Goal: Find specific fact: Find specific fact

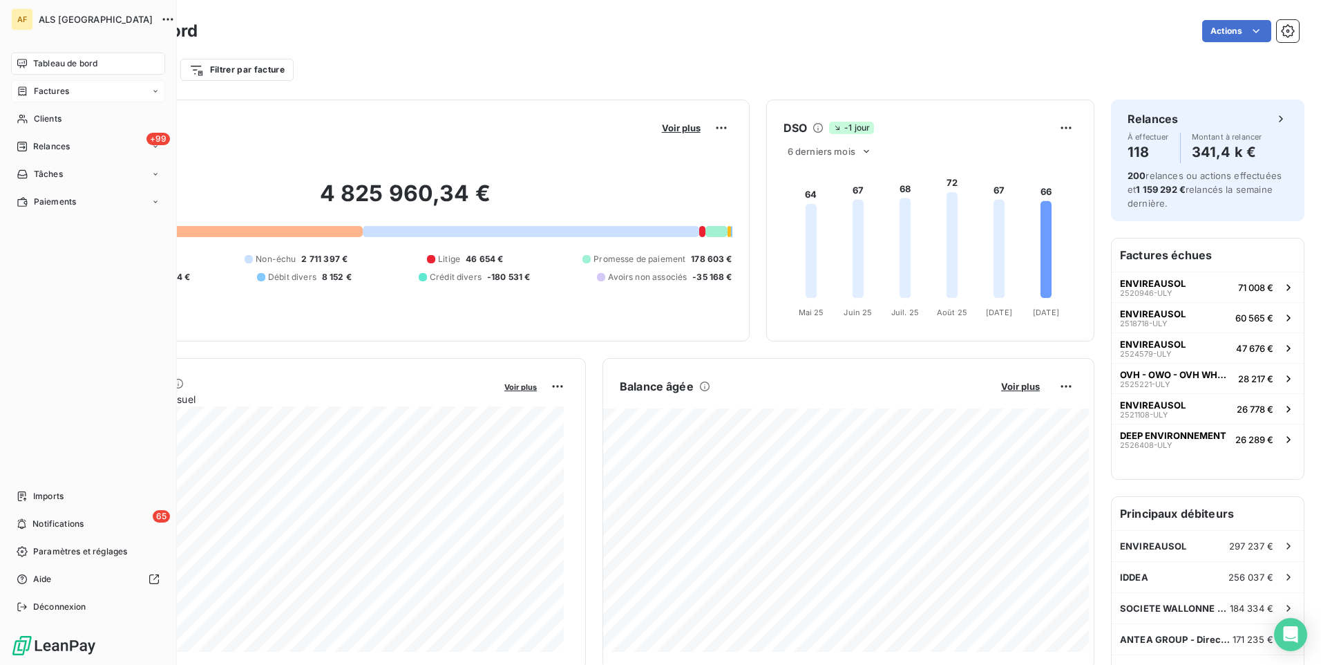
drag, startPoint x: 46, startPoint y: 91, endPoint x: 65, endPoint y: 93, distance: 19.5
click at [49, 91] on span "Factures" at bounding box center [51, 91] width 35 height 12
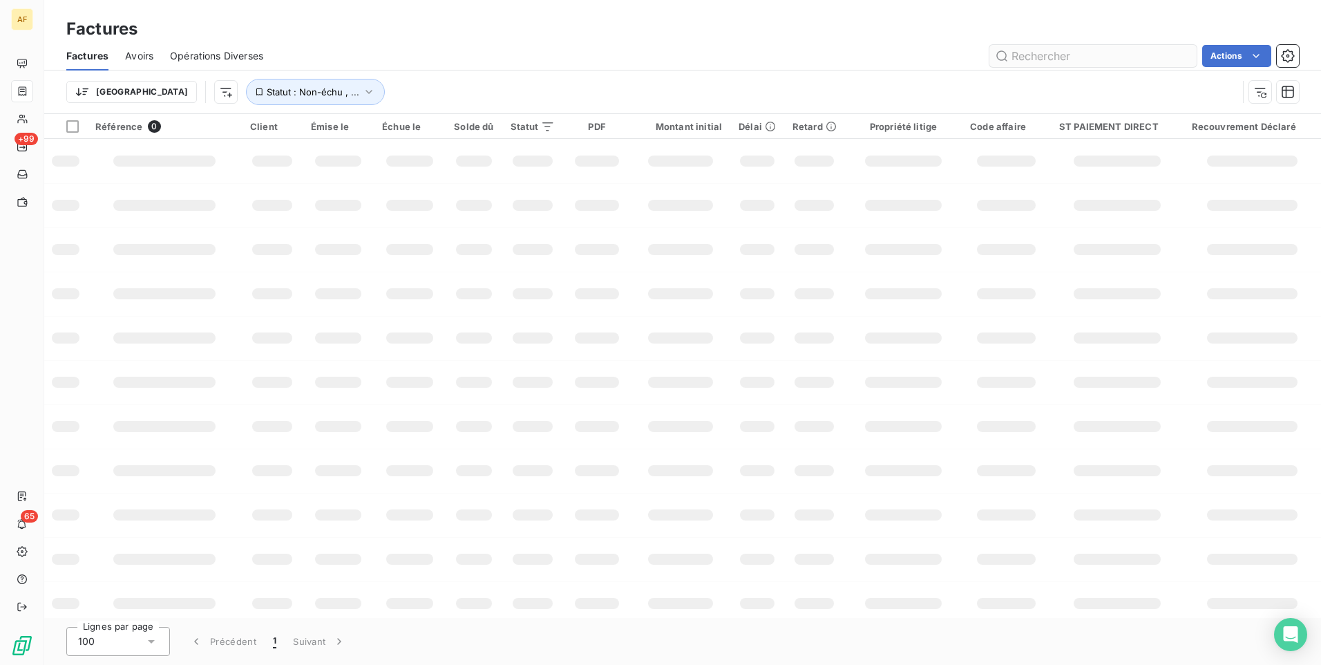
click at [1097, 63] on input "text" at bounding box center [1092, 56] width 207 height 22
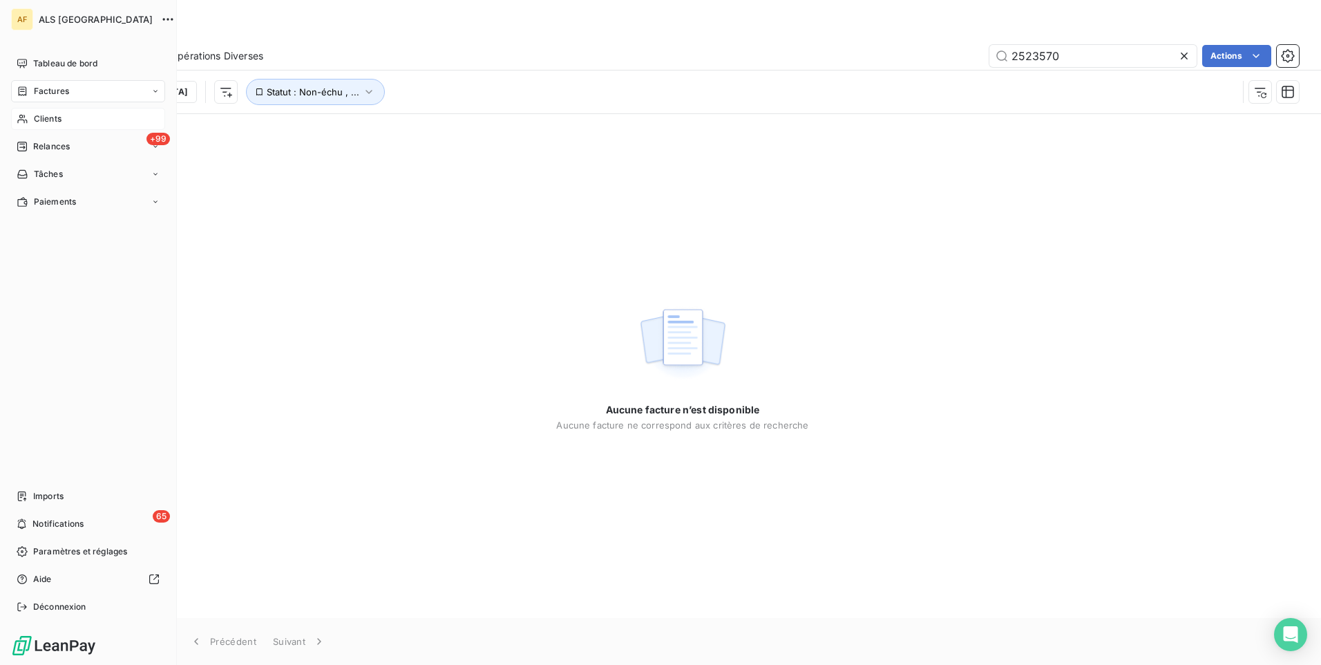
type input "2523570"
drag, startPoint x: 44, startPoint y: 118, endPoint x: 51, endPoint y: 121, distance: 8.1
click at [45, 118] on span "Clients" at bounding box center [48, 119] width 28 height 12
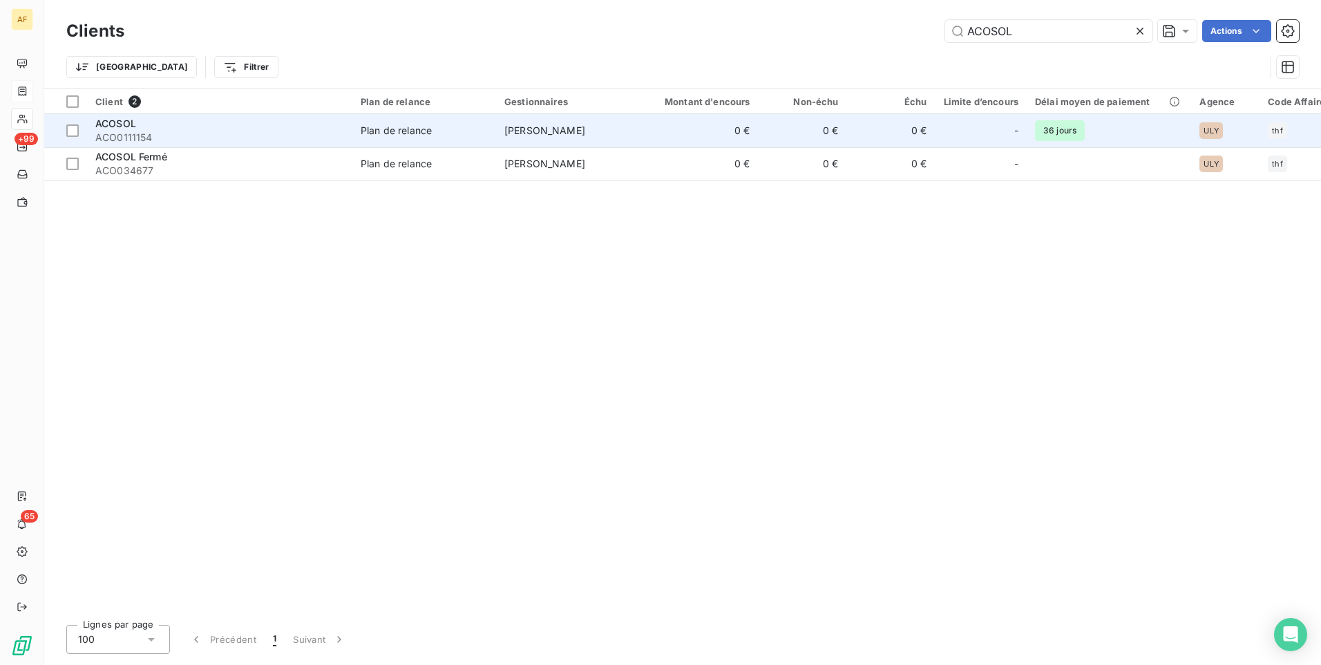
type input "ACOSOL"
click at [115, 124] on span "ACOSOL" at bounding box center [115, 123] width 41 height 12
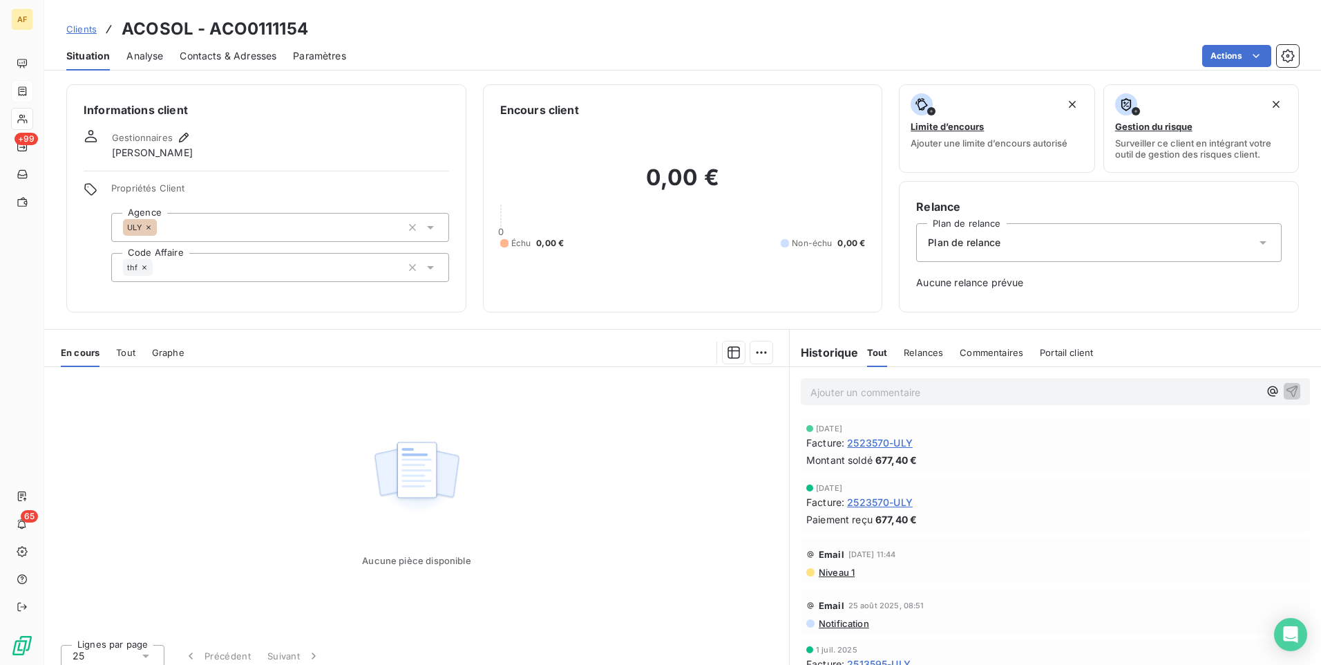
click at [125, 357] on span "Tout" at bounding box center [125, 352] width 19 height 11
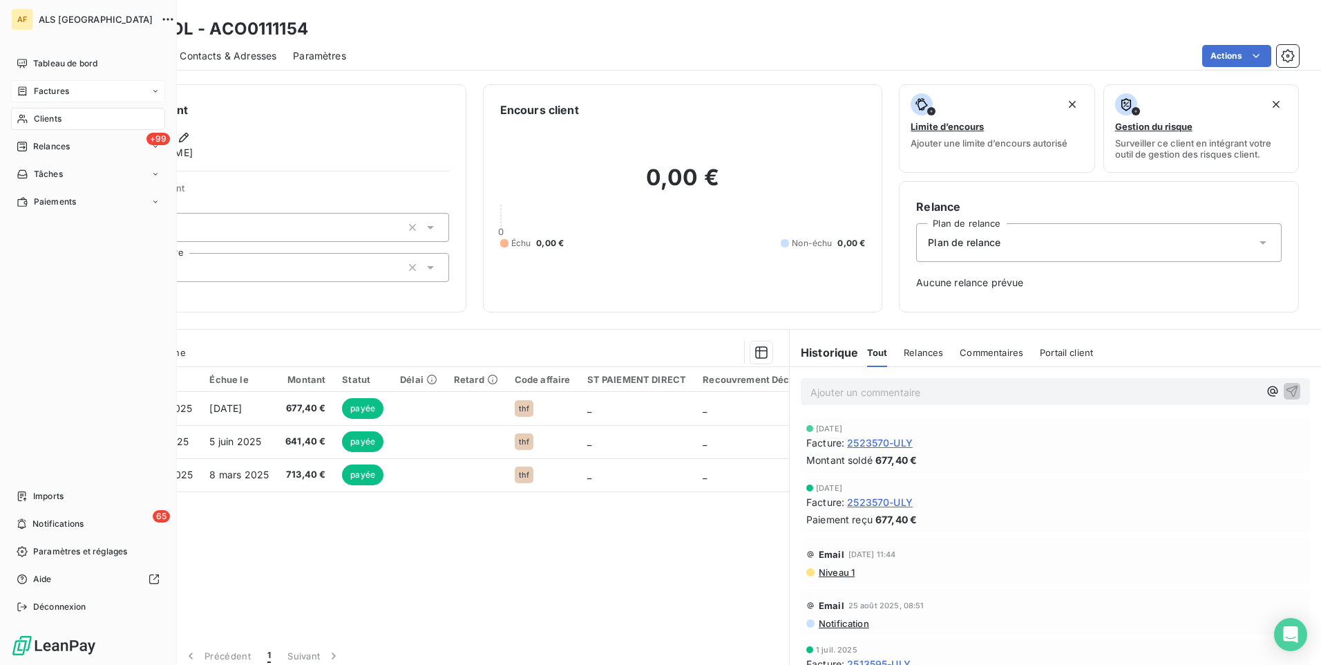
click at [26, 96] on icon at bounding box center [23, 91] width 12 height 11
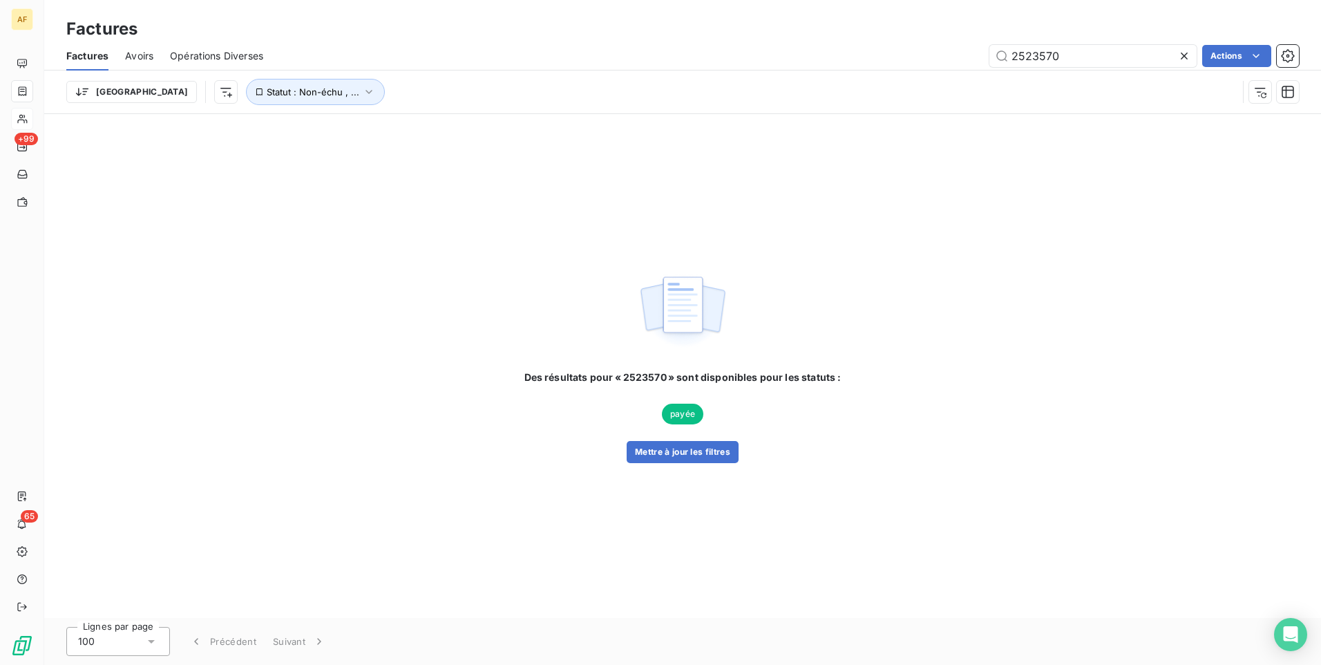
drag, startPoint x: 1067, startPoint y: 65, endPoint x: 883, endPoint y: 59, distance: 183.9
click at [888, 58] on div "2523570 Actions" at bounding box center [789, 56] width 1019 height 22
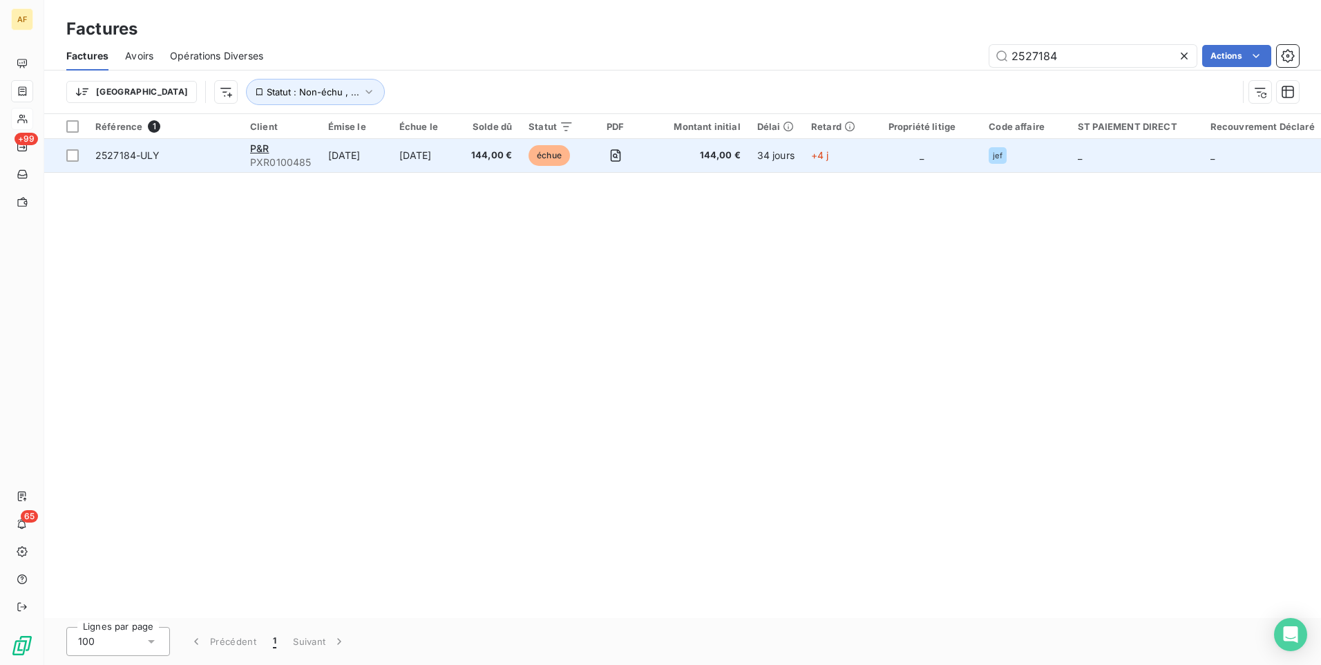
type input "2527184"
click at [120, 151] on span "2527184-ULY" at bounding box center [127, 155] width 65 height 12
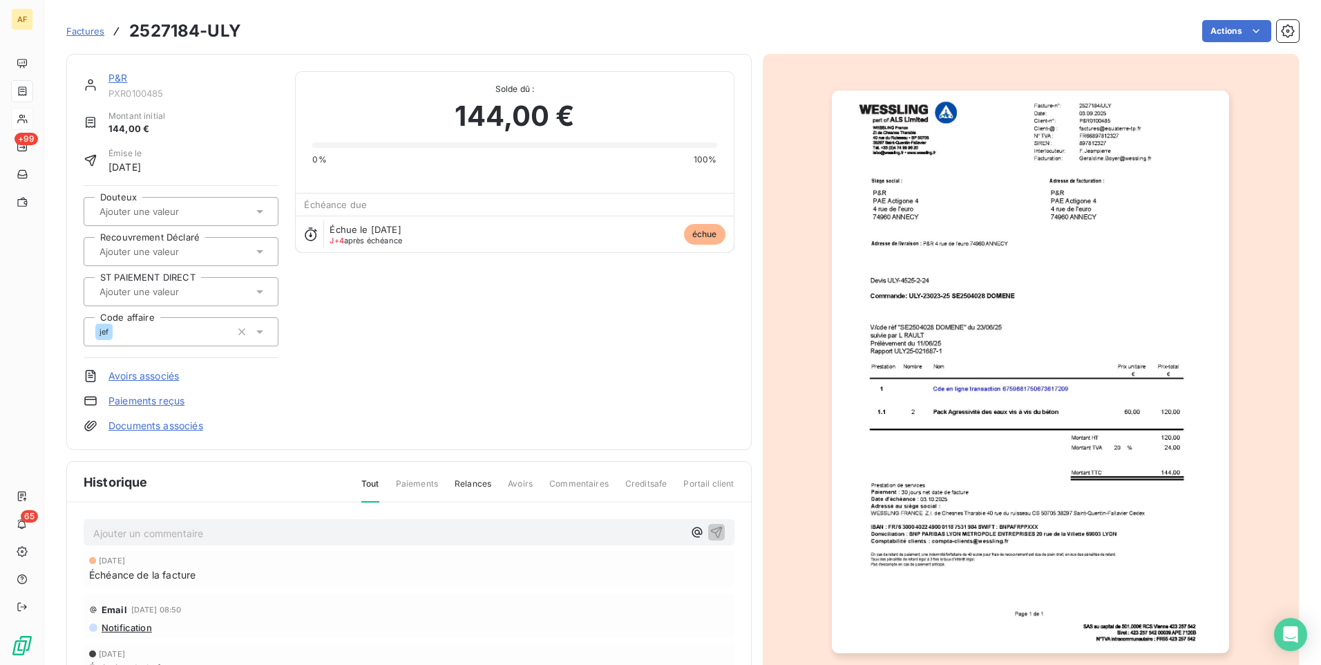
click at [124, 95] on span "PXR0100485" at bounding box center [193, 93] width 170 height 11
drag, startPoint x: 105, startPoint y: 91, endPoint x: 186, endPoint y: 91, distance: 80.8
click at [186, 91] on div "P&R PXR0100485" at bounding box center [181, 85] width 195 height 28
drag, startPoint x: 186, startPoint y: 91, endPoint x: 144, endPoint y: 93, distance: 42.2
copy span "PXR0100485"
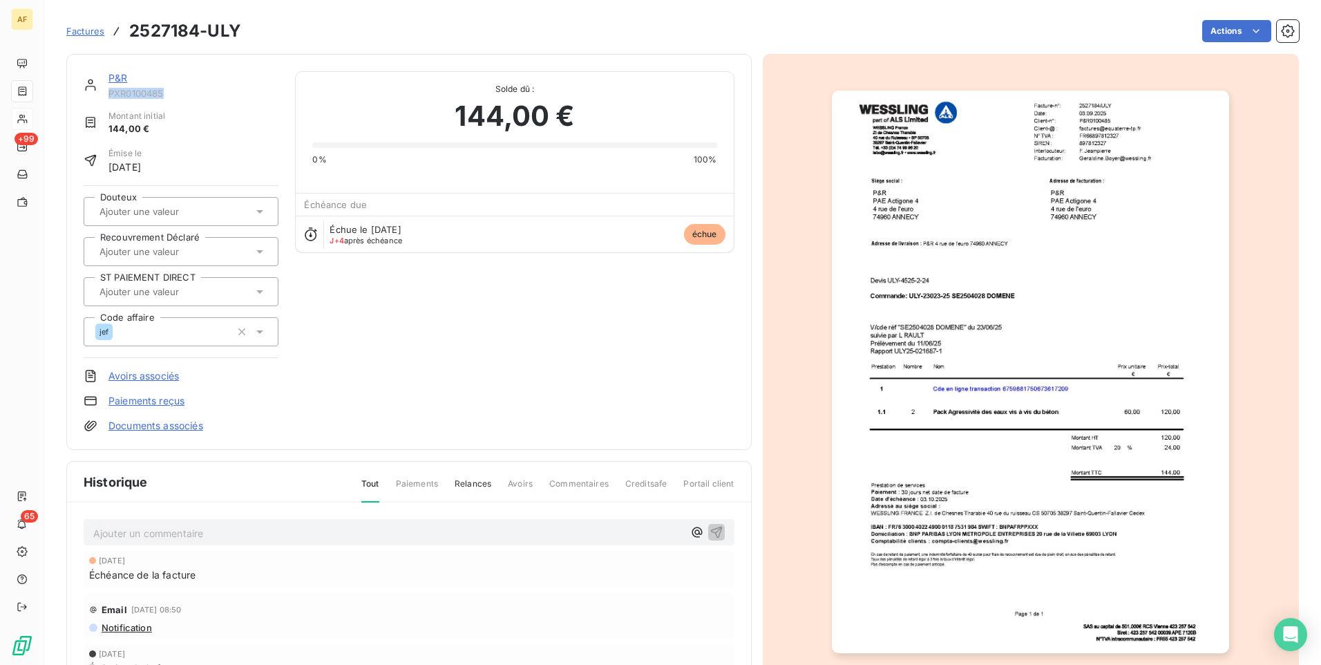
click at [74, 34] on span "Factures" at bounding box center [85, 31] width 38 height 11
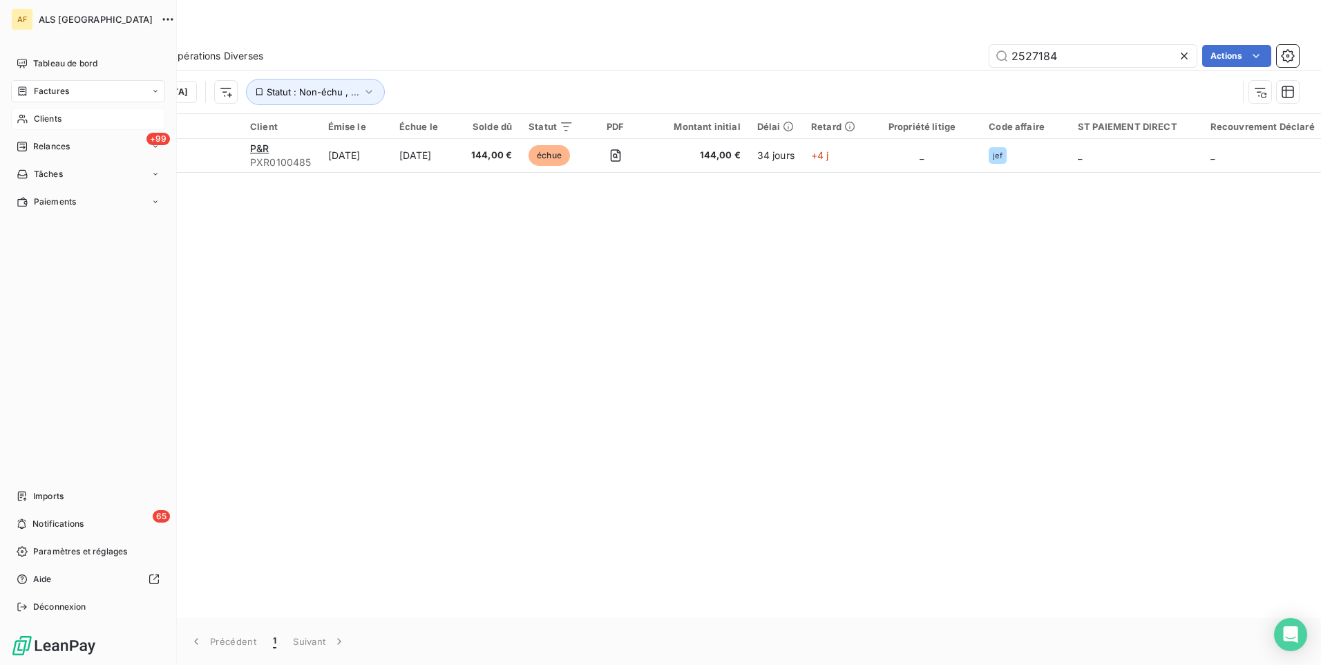
click at [63, 113] on div "Clients" at bounding box center [88, 119] width 154 height 22
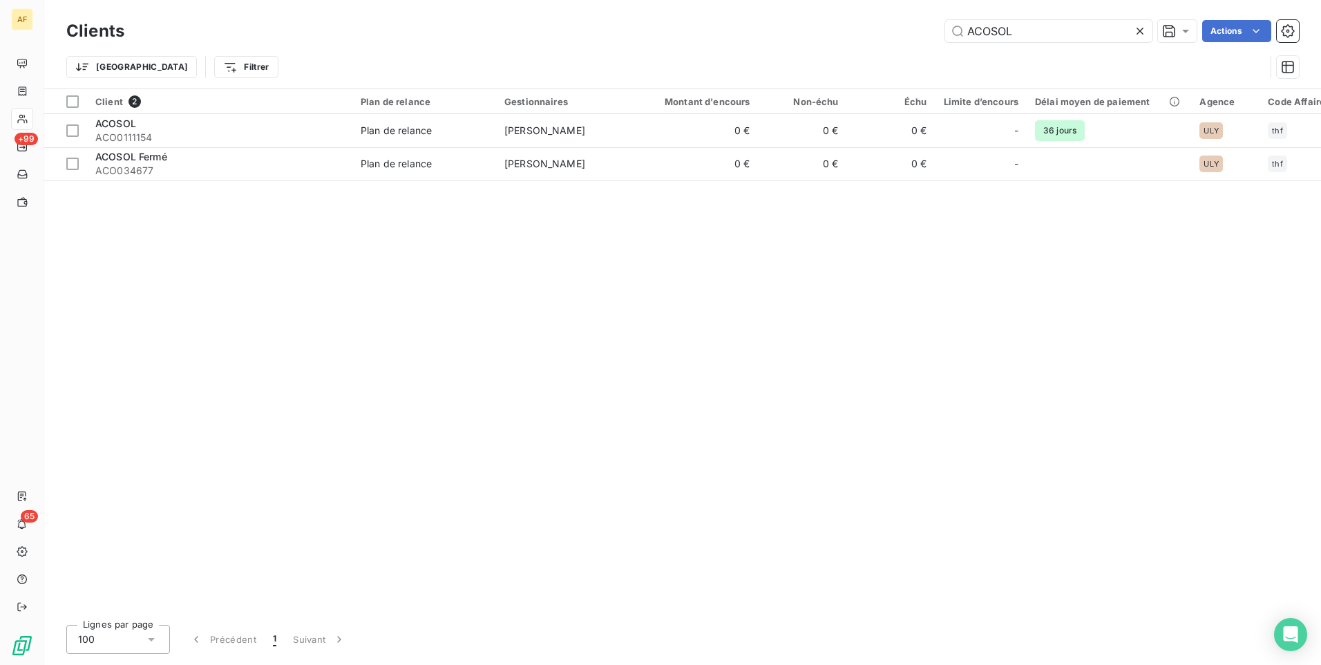
drag, startPoint x: 1012, startPoint y: 34, endPoint x: 850, endPoint y: 49, distance: 162.4
click at [914, 46] on div "Clients ACOSOL Actions Trier Filtrer" at bounding box center [682, 53] width 1233 height 72
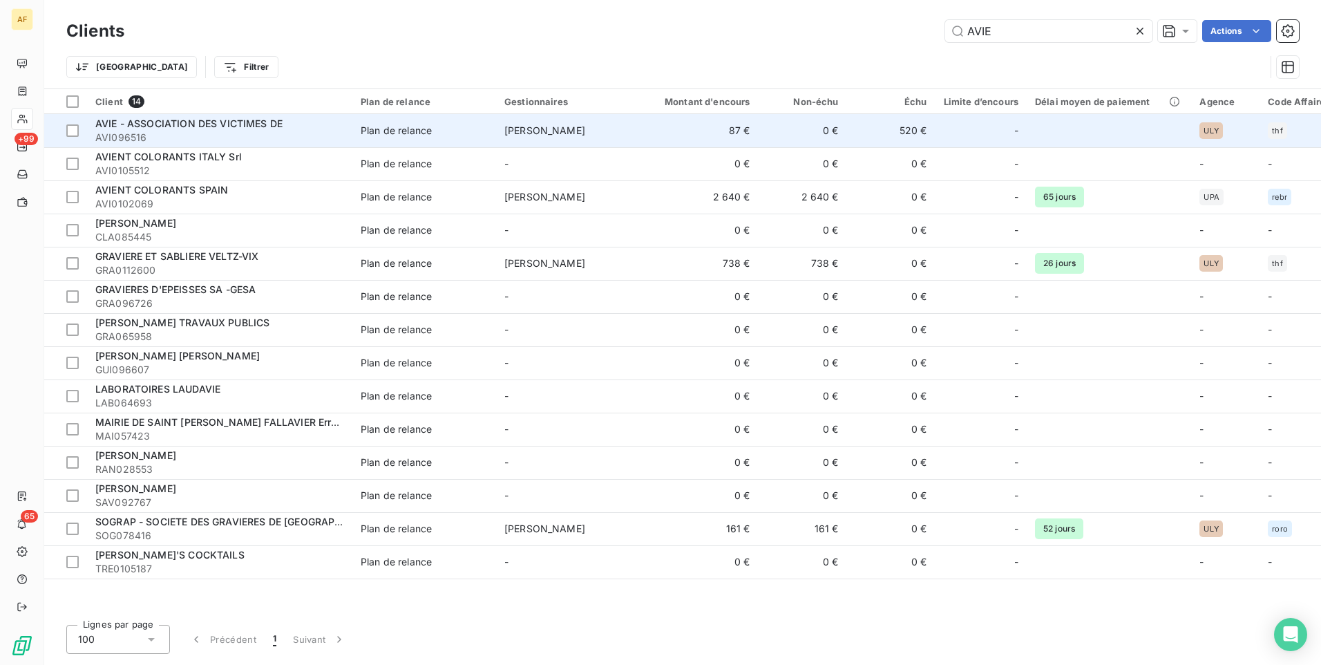
type input "AVIE"
click at [241, 126] on span "AVIE - ASSOCIATION DES VICTIMES DE" at bounding box center [188, 123] width 187 height 12
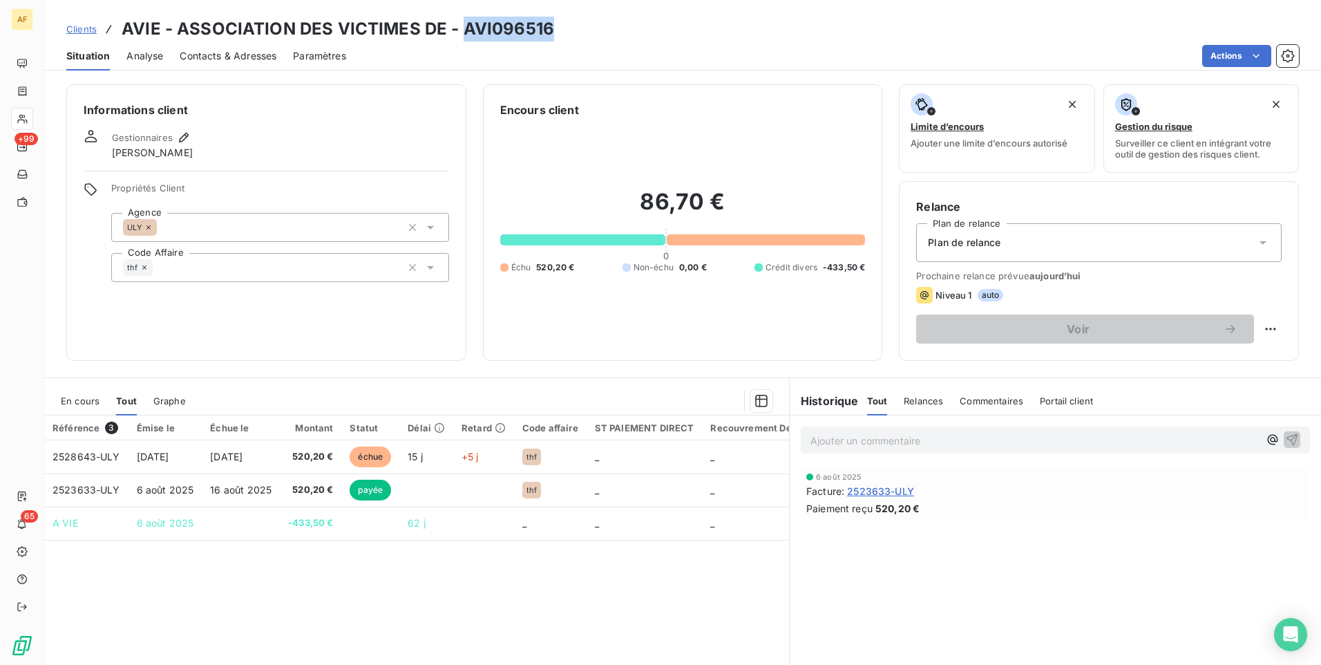
drag, startPoint x: 459, startPoint y: 32, endPoint x: 544, endPoint y: 32, distance: 85.7
click at [544, 32] on h3 "AVIE - ASSOCIATION DES VICTIMES DE - AVI096516" at bounding box center [338, 29] width 433 height 25
drag, startPoint x: 544, startPoint y: 32, endPoint x: 527, endPoint y: 34, distance: 18.0
copy h3 "AVI096516"
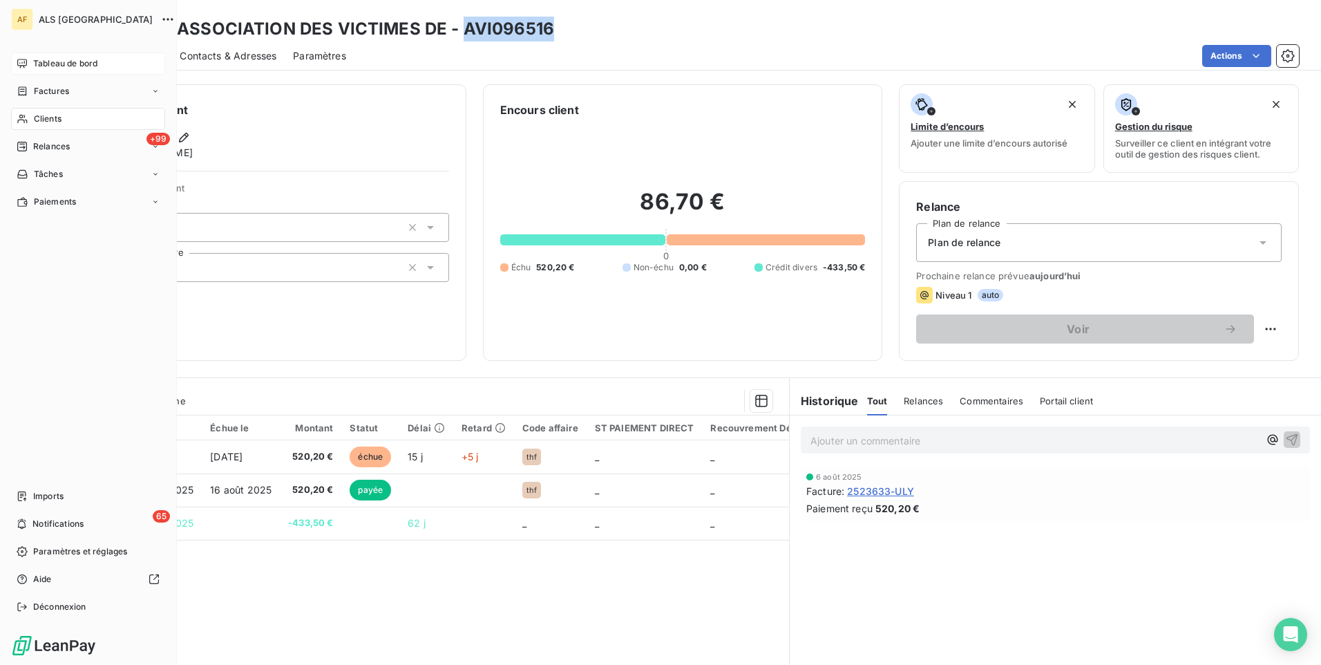
click at [32, 66] on div "Tableau de bord" at bounding box center [88, 64] width 154 height 22
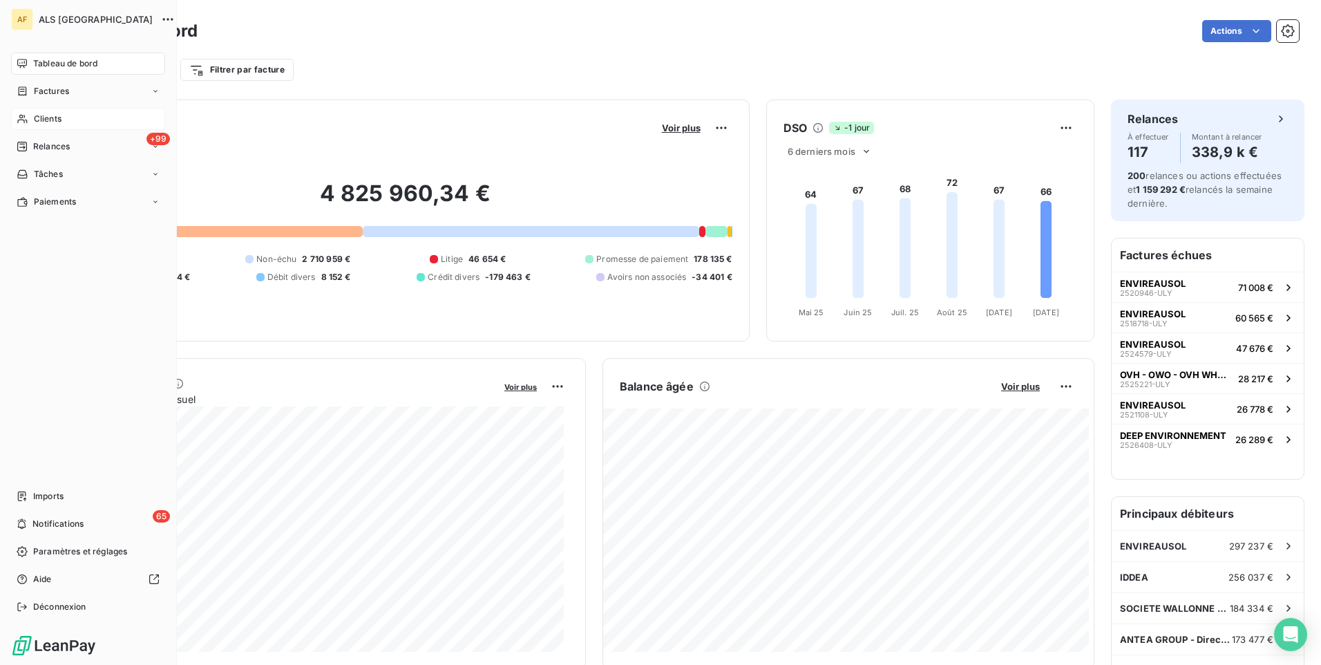
click at [63, 122] on div "Clients" at bounding box center [88, 119] width 154 height 22
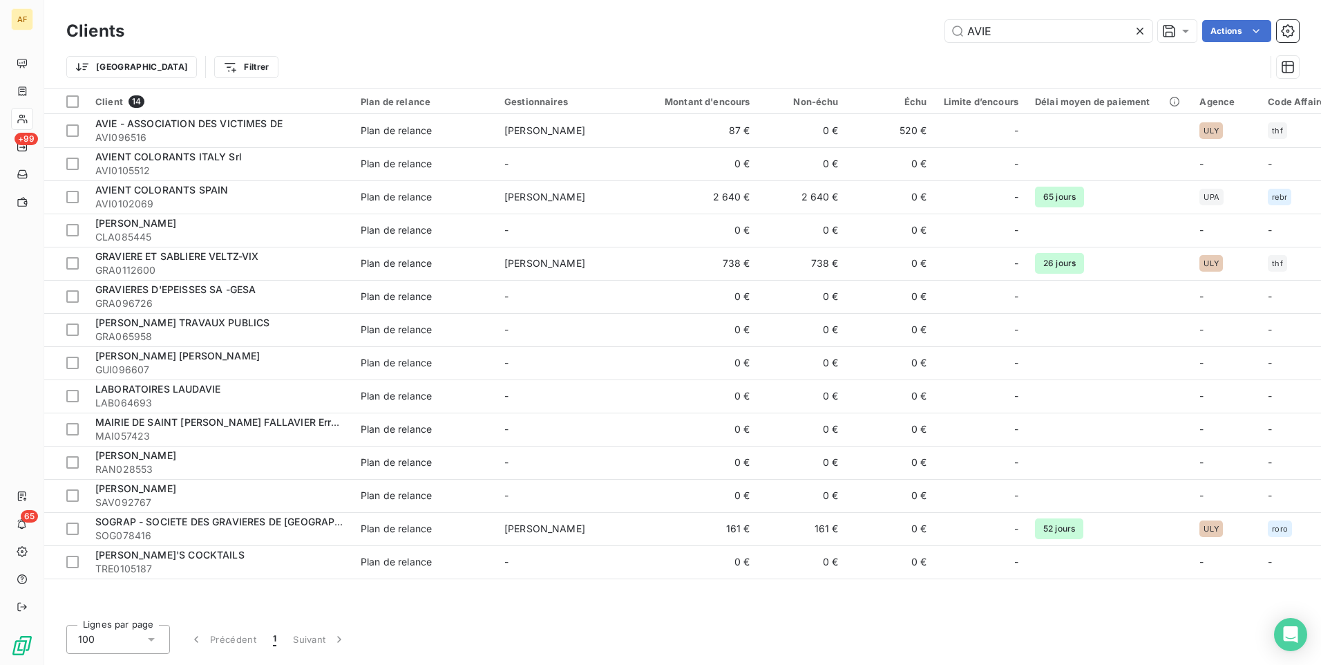
drag, startPoint x: 1008, startPoint y: 28, endPoint x: 917, endPoint y: 31, distance: 91.2
click at [922, 31] on div "AVIE Actions" at bounding box center [720, 31] width 1158 height 22
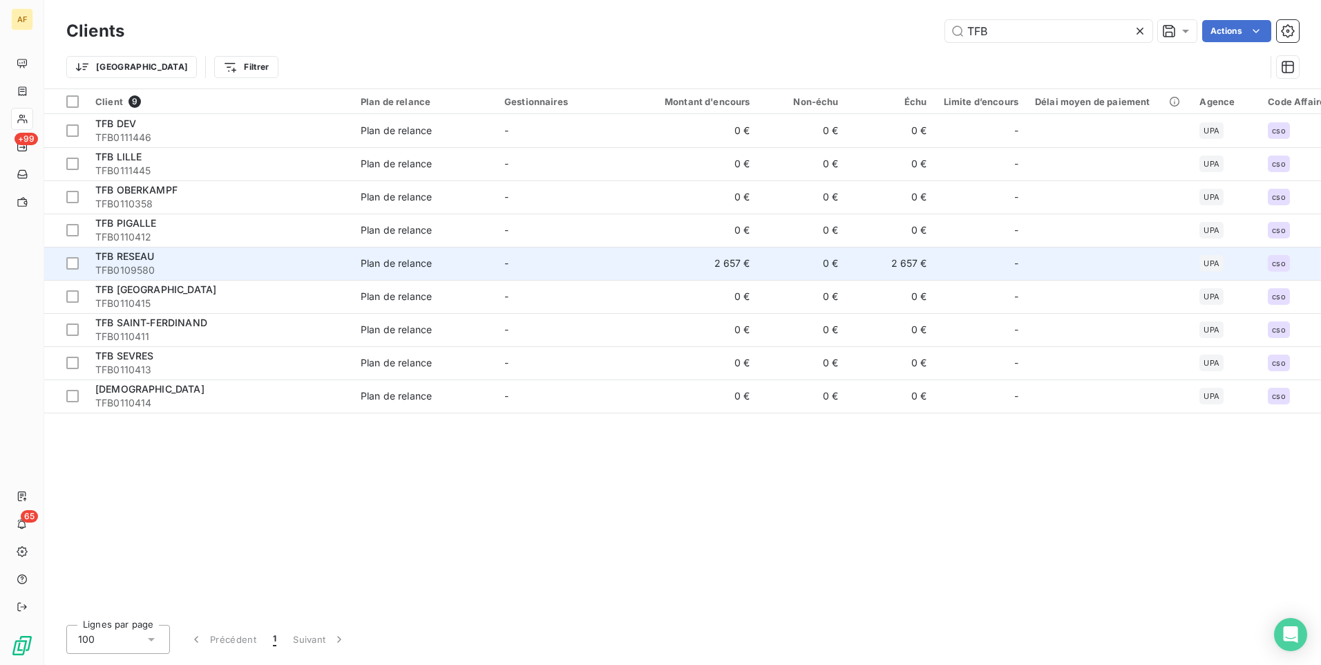
type input "TFB"
click at [146, 252] on span "TFB RESEAU" at bounding box center [124, 256] width 59 height 12
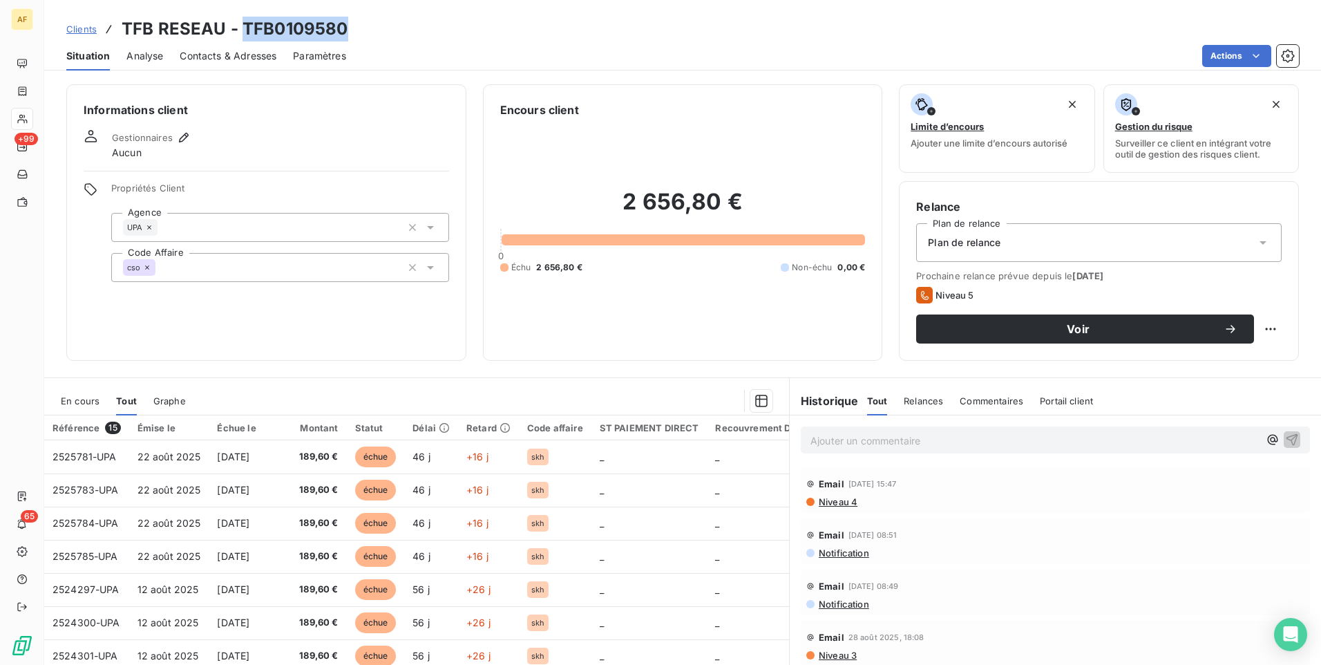
drag, startPoint x: 242, startPoint y: 28, endPoint x: 341, endPoint y: 28, distance: 99.5
click at [341, 28] on h3 "TFB RESEAU - TFB0109580" at bounding box center [235, 29] width 226 height 25
drag, startPoint x: 341, startPoint y: 28, endPoint x: 327, endPoint y: 32, distance: 15.3
copy h3 "TFB0109580"
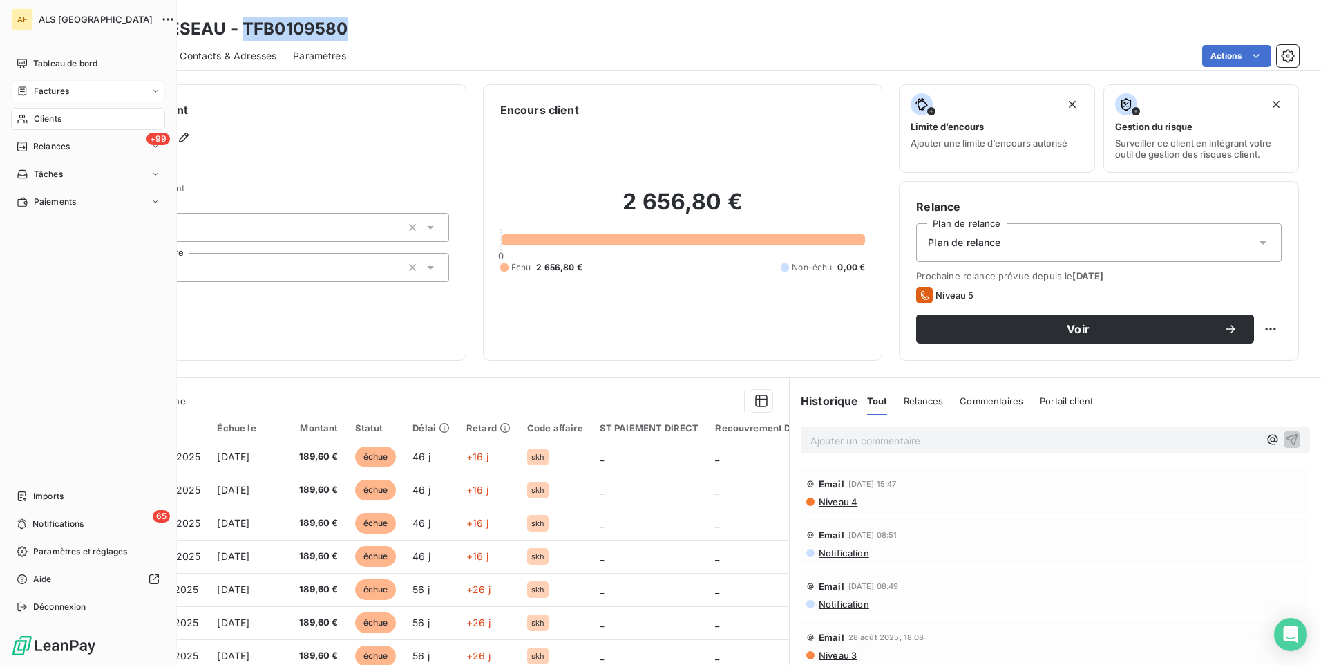
click at [36, 91] on span "Factures" at bounding box center [51, 91] width 35 height 12
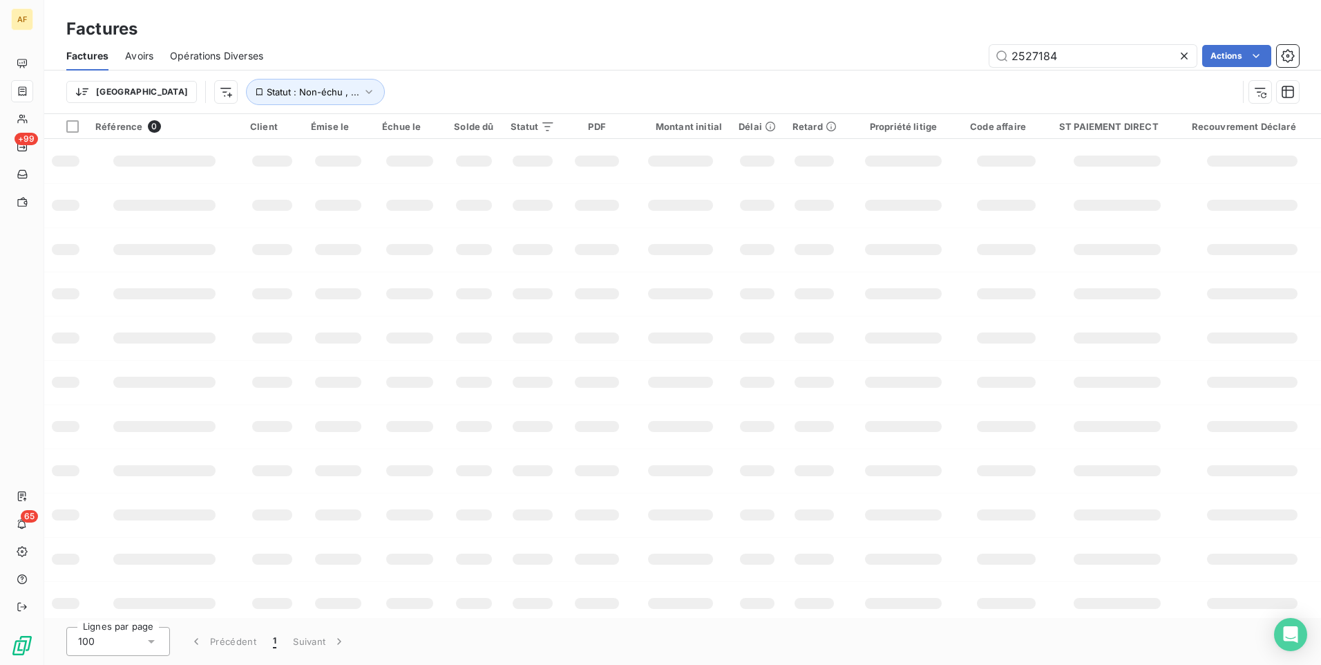
drag, startPoint x: 1085, startPoint y: 55, endPoint x: 806, endPoint y: 51, distance: 279.2
click at [863, 54] on div "2527184 Actions" at bounding box center [789, 56] width 1019 height 22
type input "2526044"
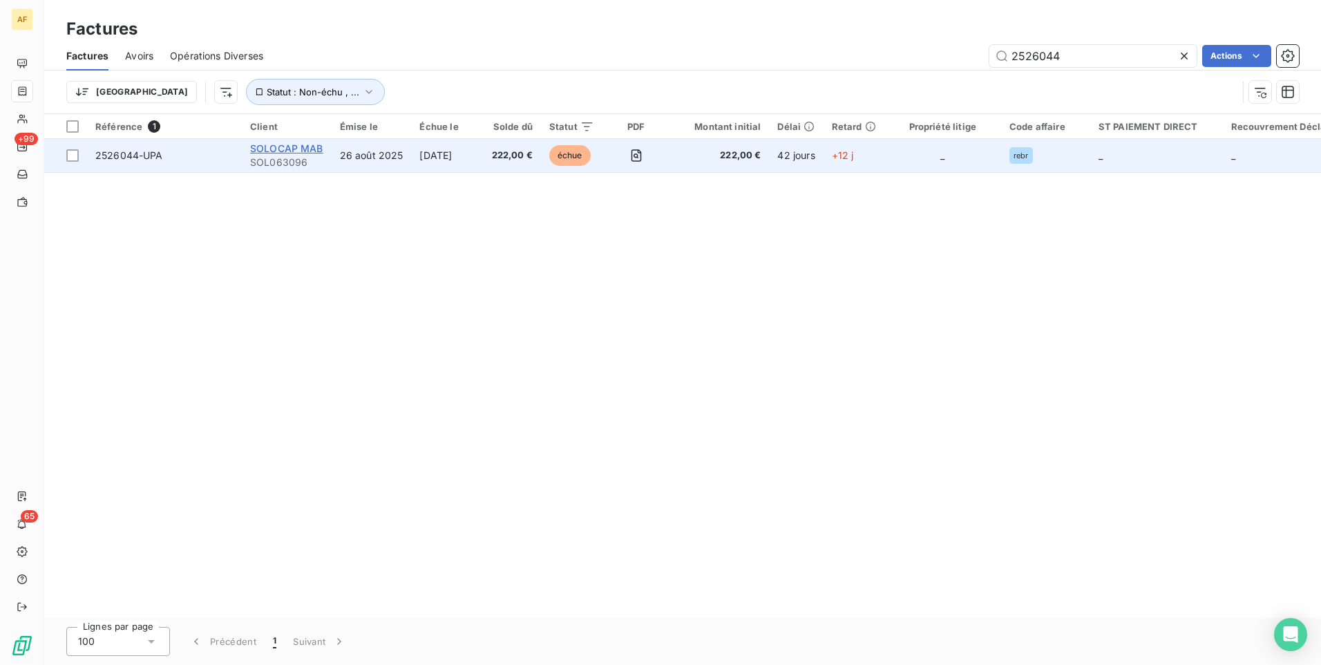
click at [290, 146] on span "SOLOCAP MAB" at bounding box center [286, 148] width 73 height 12
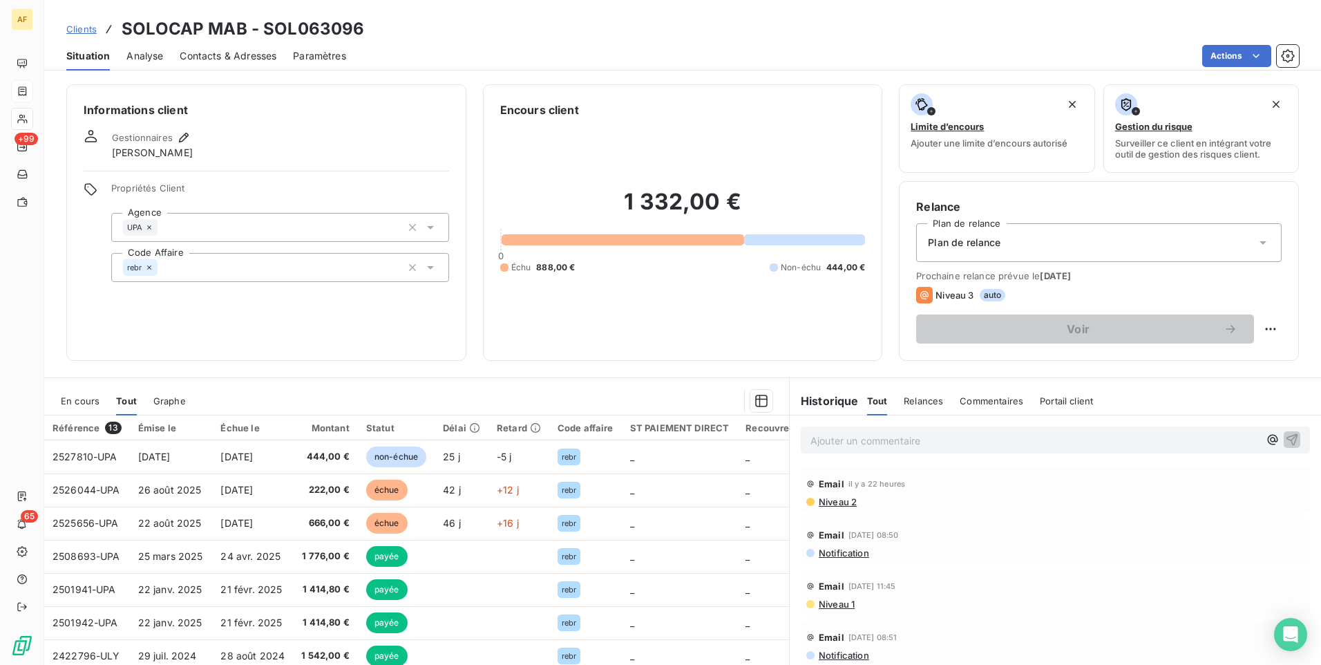
click at [87, 32] on span "Clients" at bounding box center [81, 28] width 30 height 11
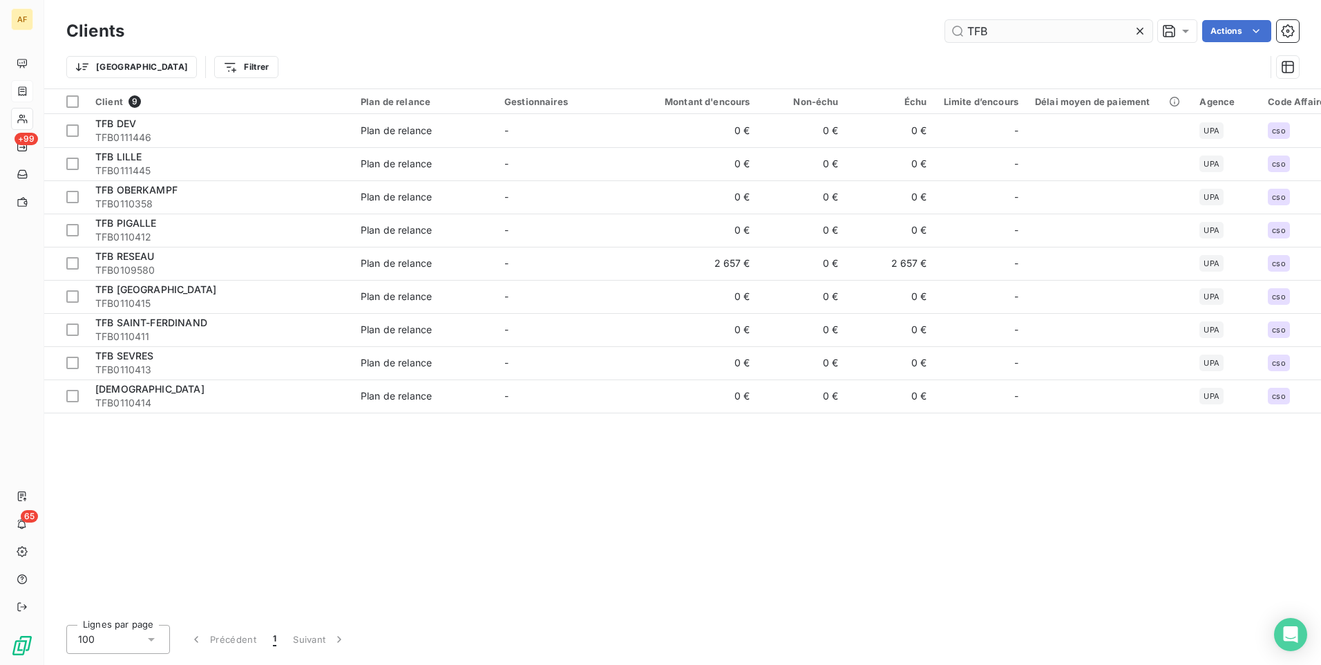
drag, startPoint x: 1016, startPoint y: 33, endPoint x: 960, endPoint y: 32, distance: 56.0
click at [960, 32] on input "TFB" at bounding box center [1048, 31] width 207 height 22
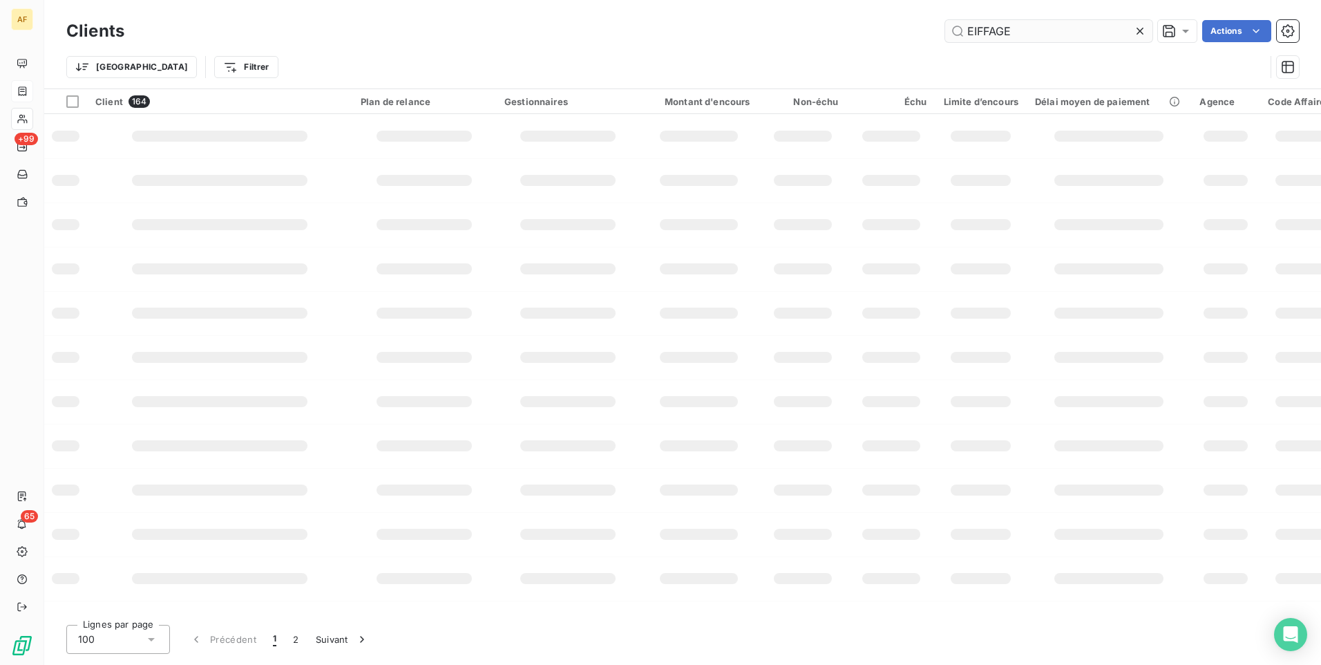
type input "EIFFAGE"
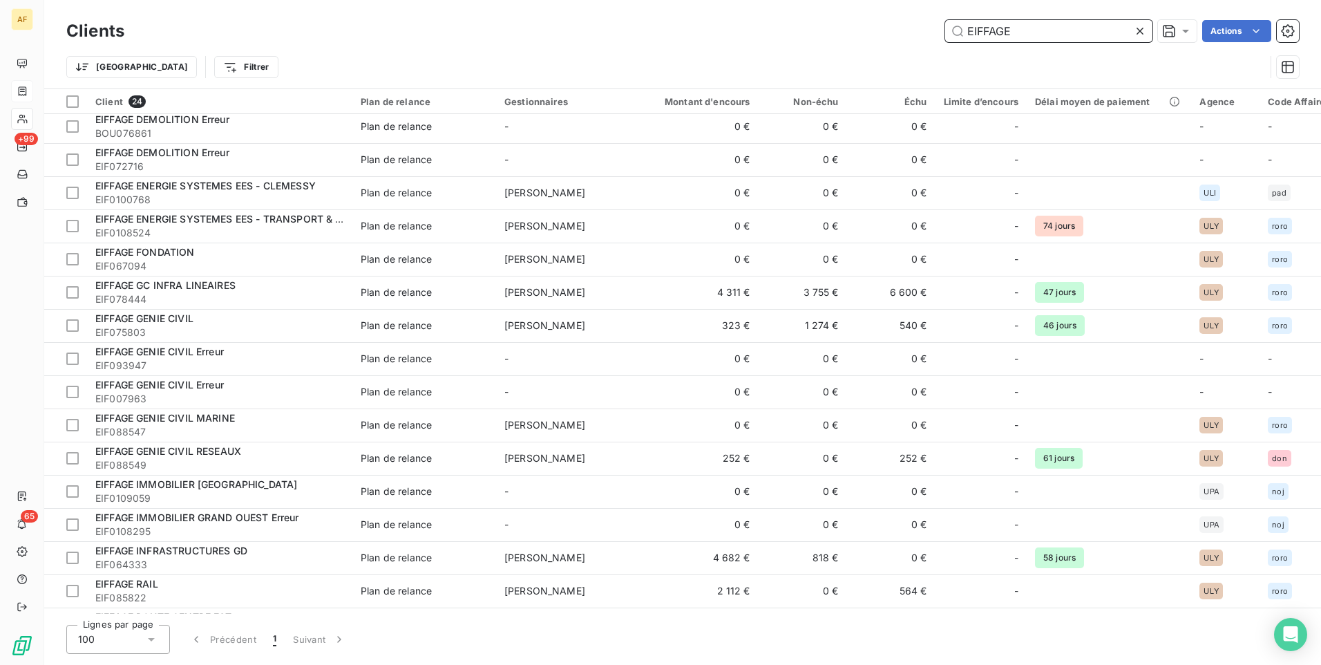
scroll to position [303, 0]
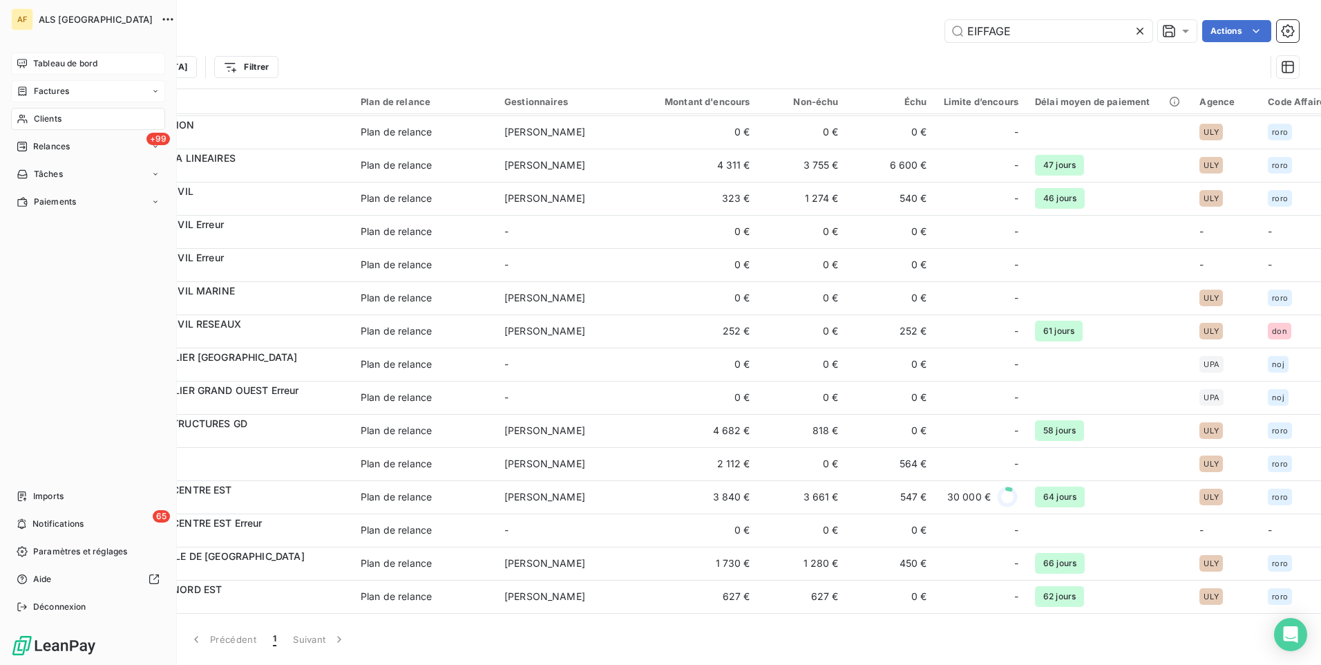
click at [46, 64] on span "Tableau de bord" at bounding box center [65, 63] width 64 height 12
